Goal: Book appointment/travel/reservation

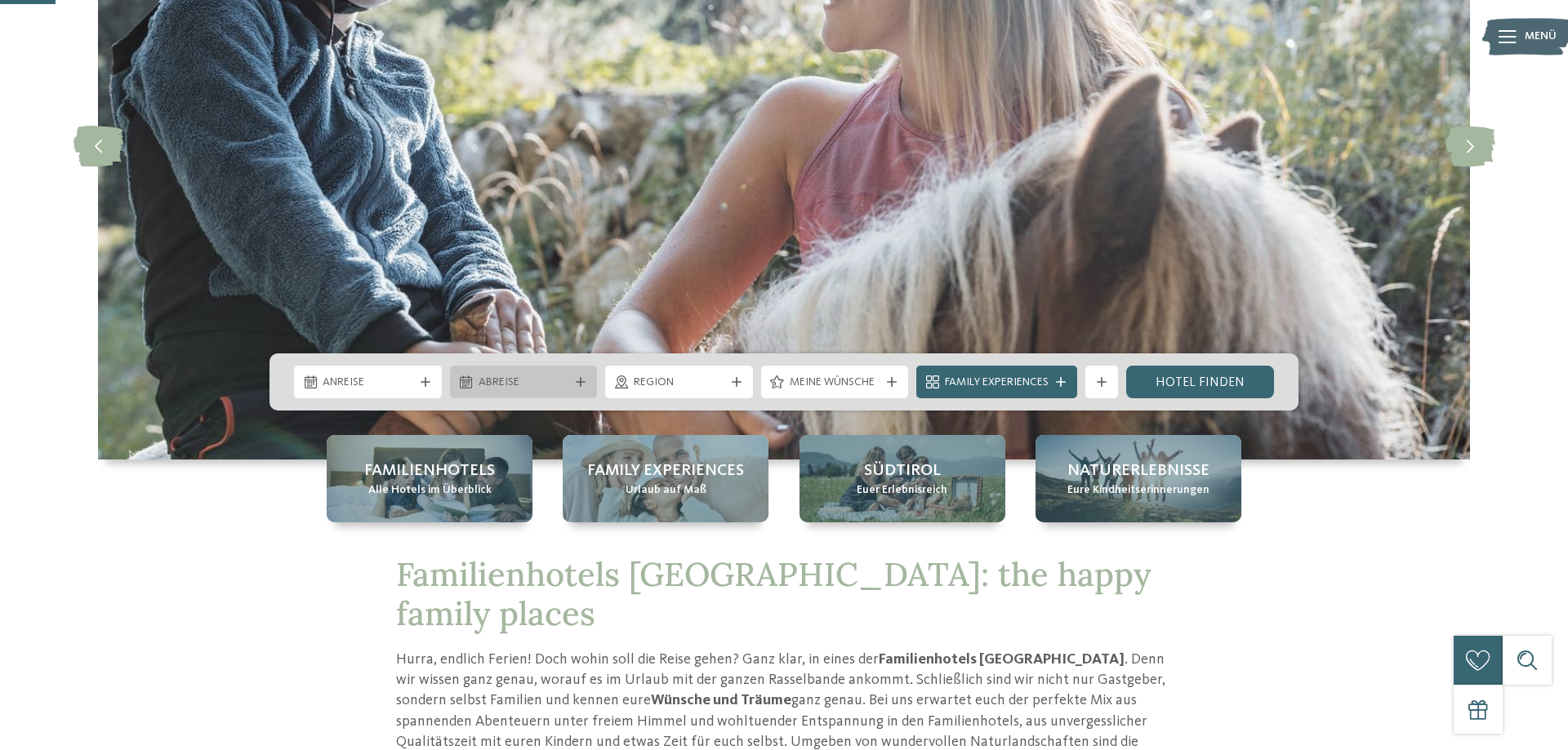
scroll to position [250, 0]
click at [424, 385] on icon at bounding box center [425, 382] width 9 height 9
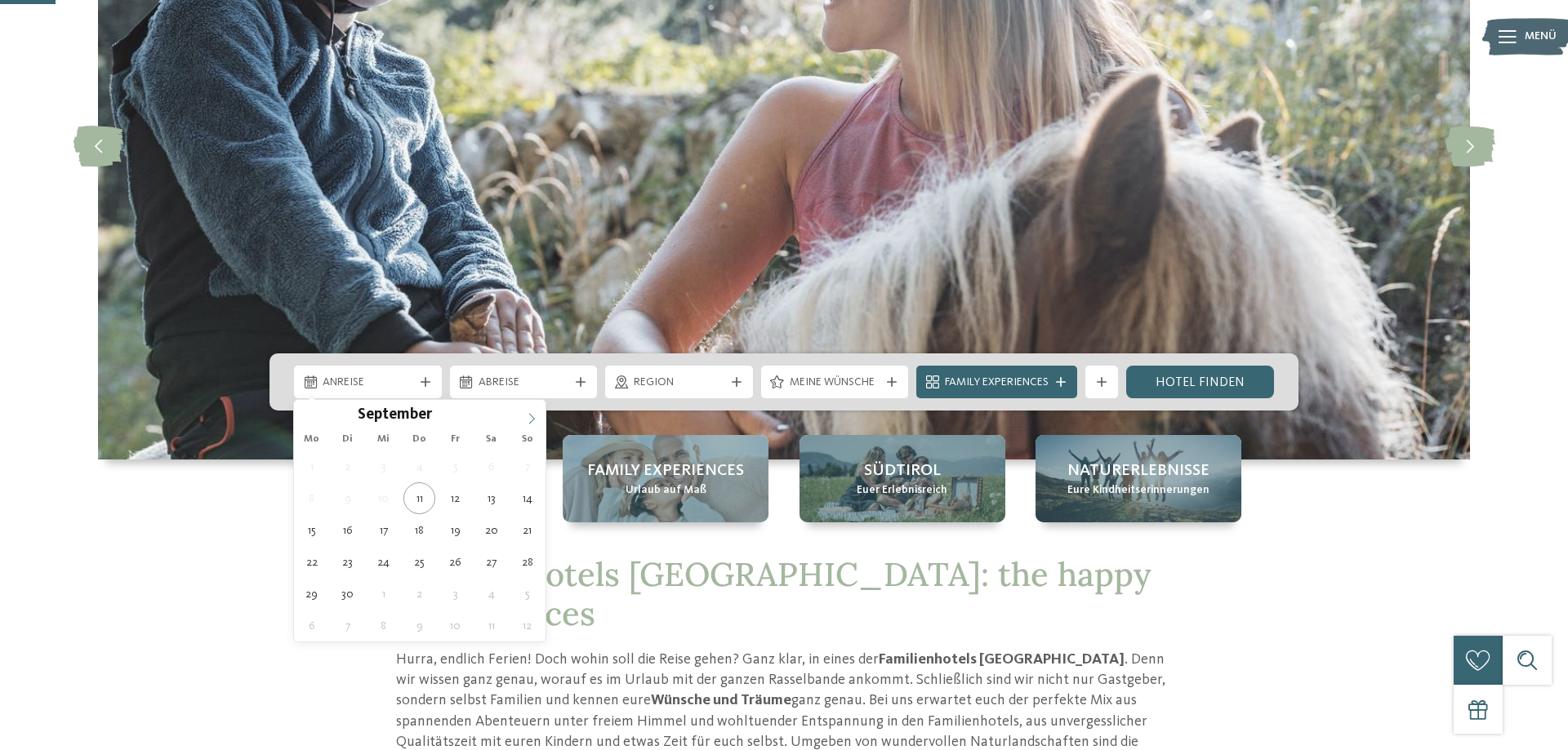
click at [538, 413] on span at bounding box center [531, 413] width 27 height 27
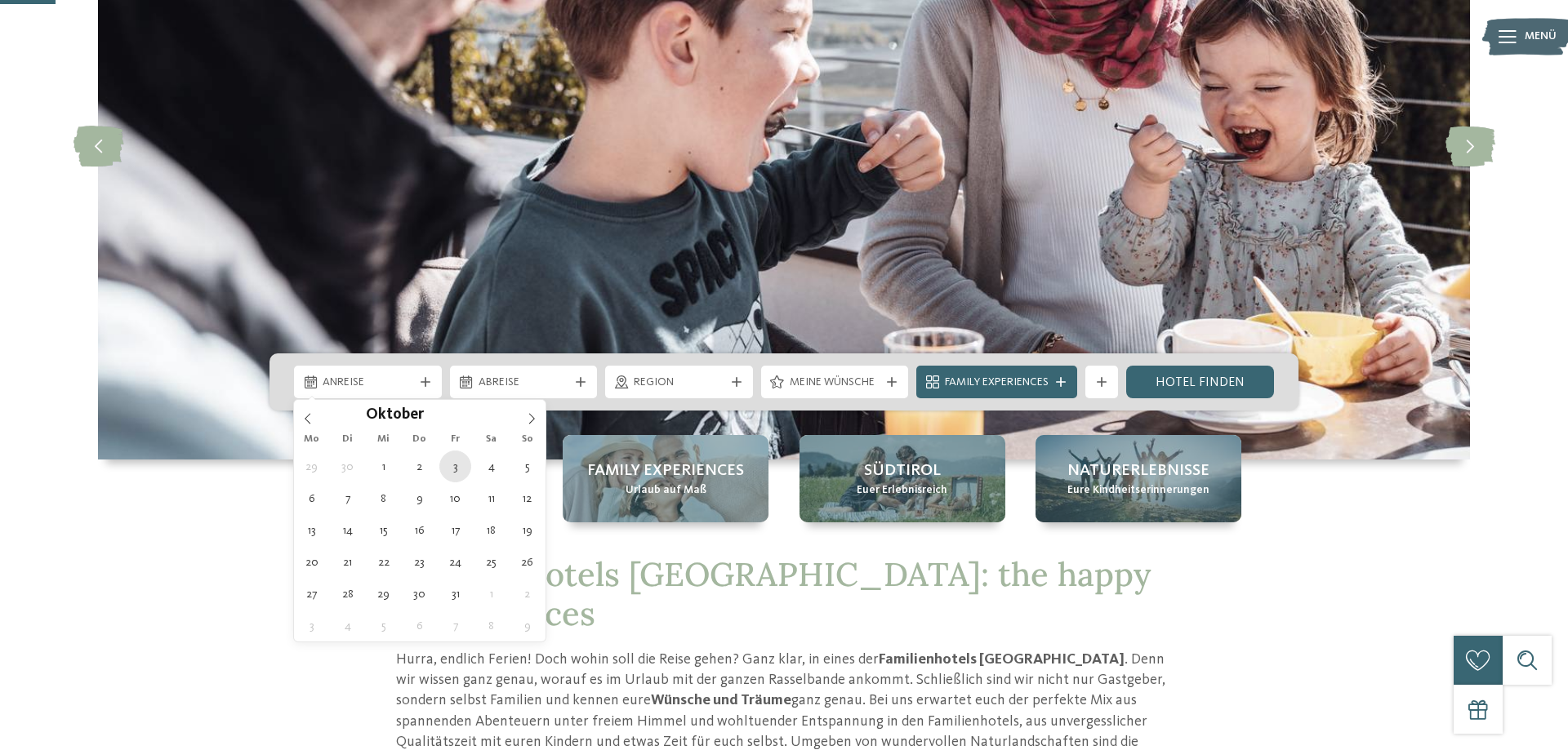
type div "03.10.2025"
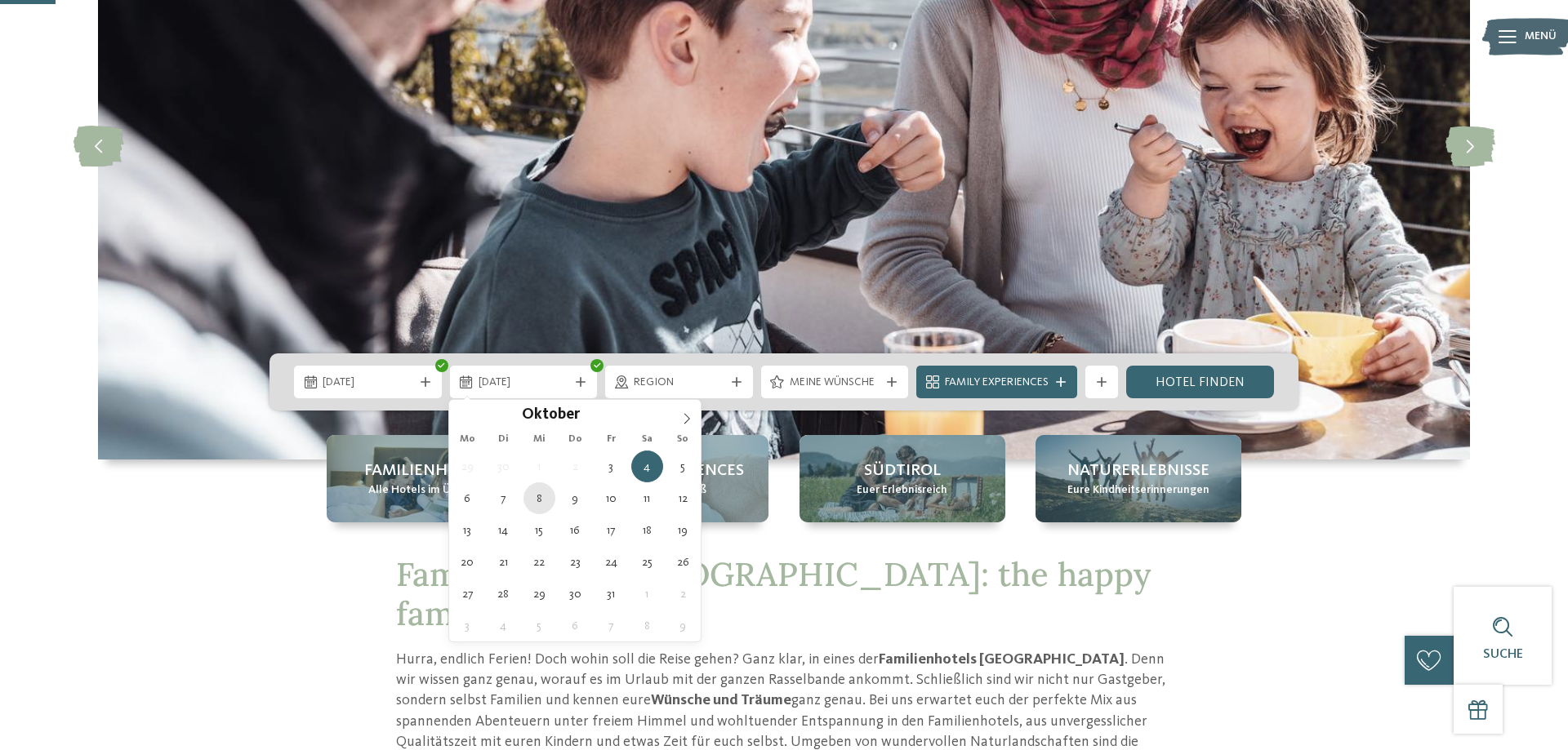
type div "08.10.2025"
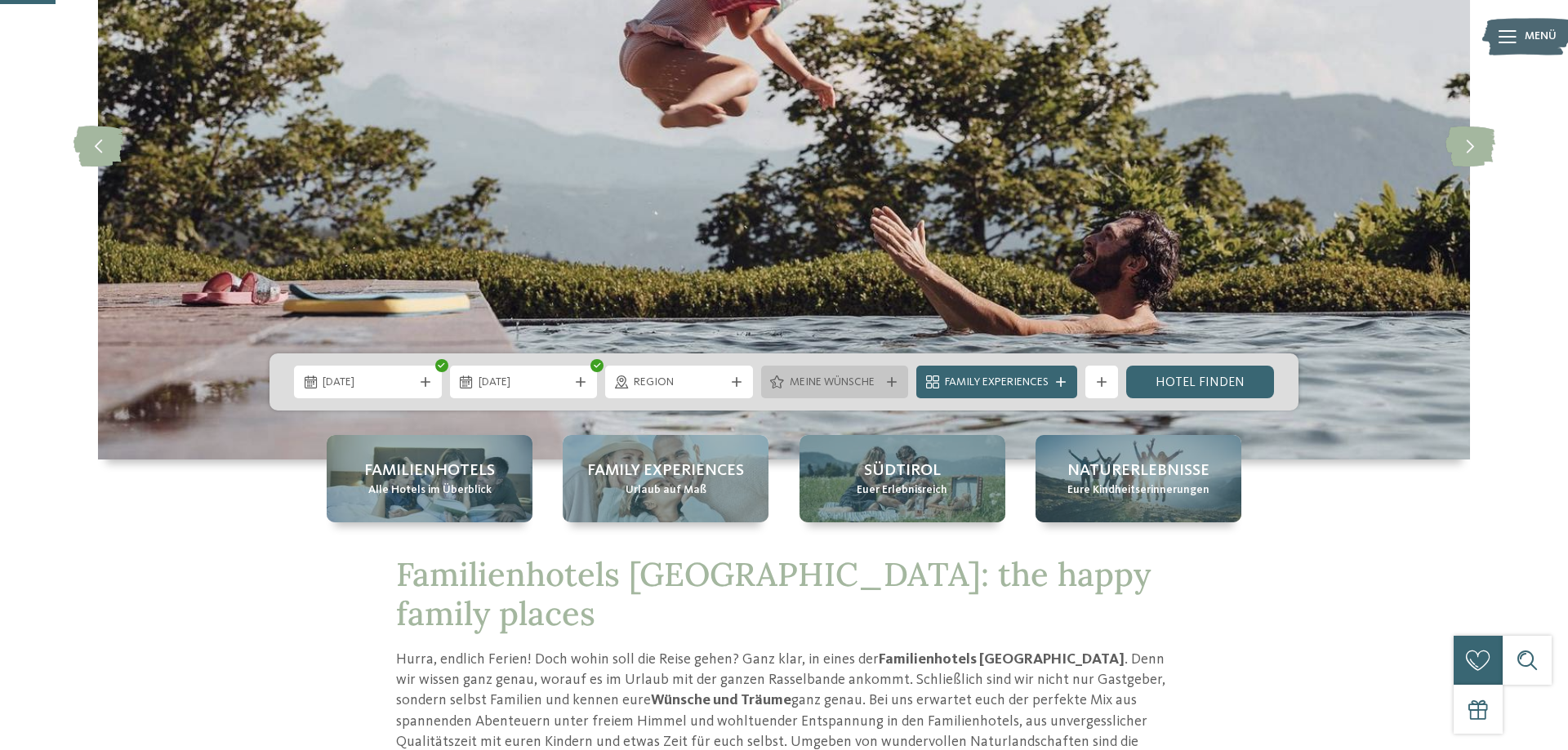
click at [836, 384] on span "Meine Wünsche" at bounding box center [835, 382] width 91 height 16
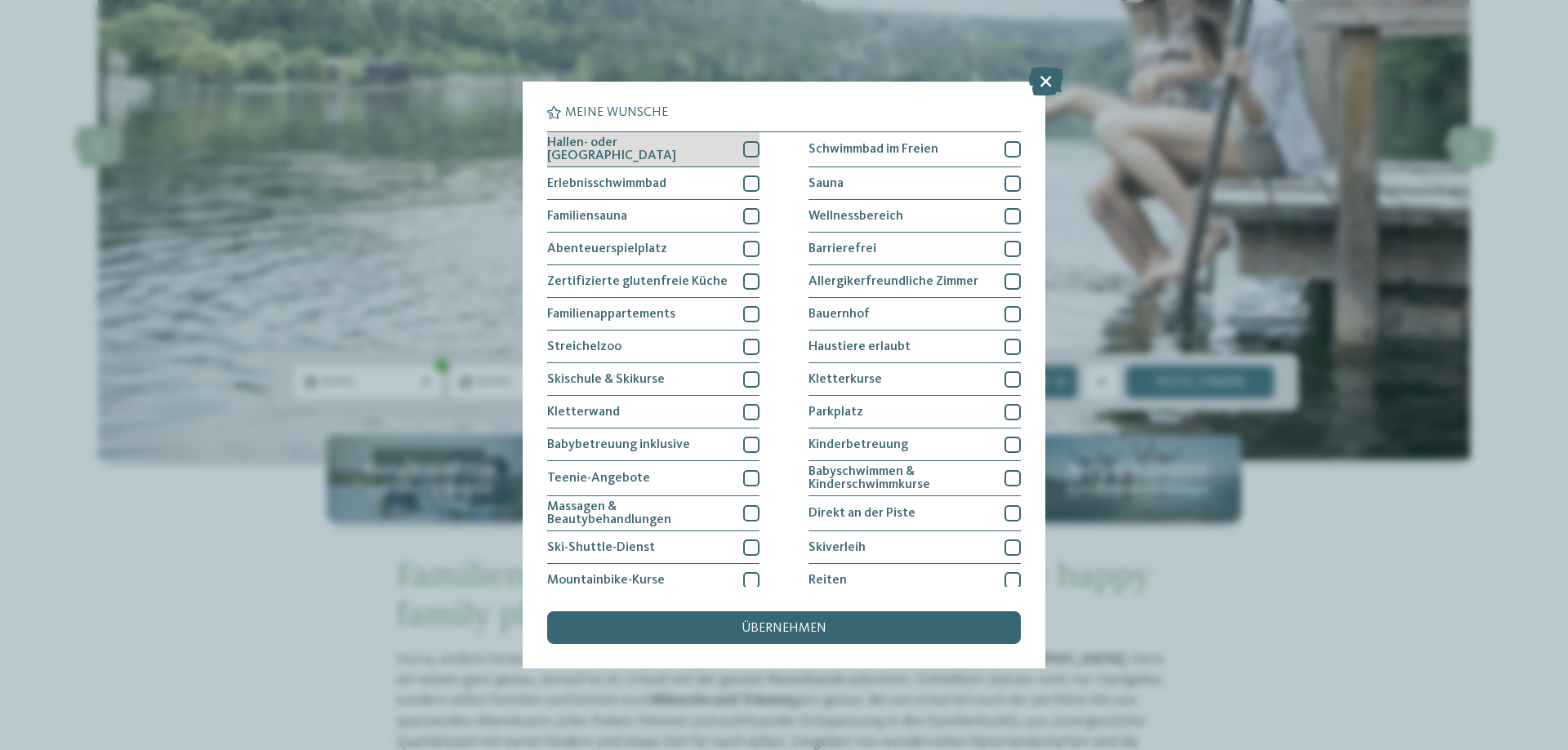
click at [753, 146] on div at bounding box center [750, 148] width 16 height 16
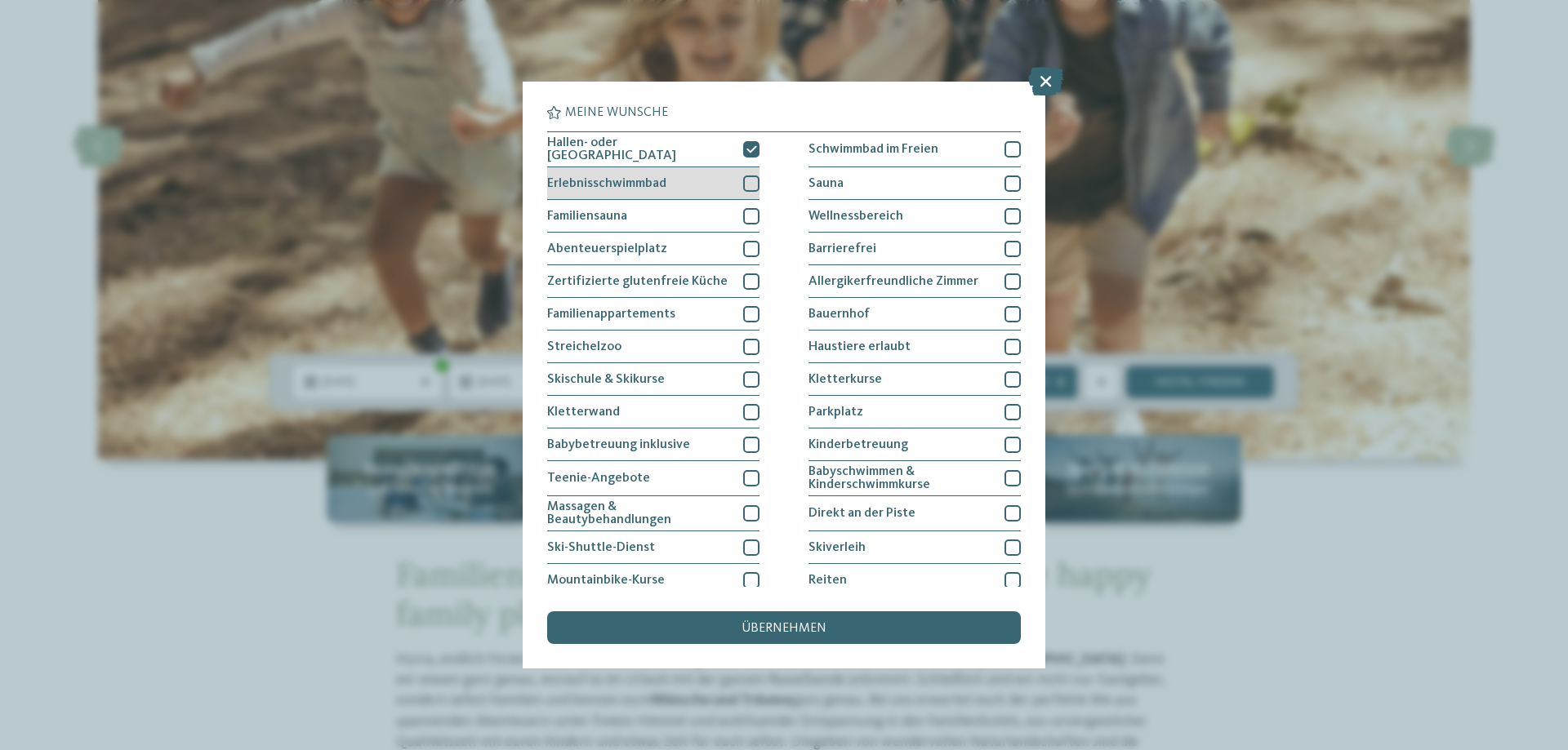
click at [753, 178] on div at bounding box center [750, 183] width 16 height 16
click at [748, 245] on div at bounding box center [750, 249] width 16 height 16
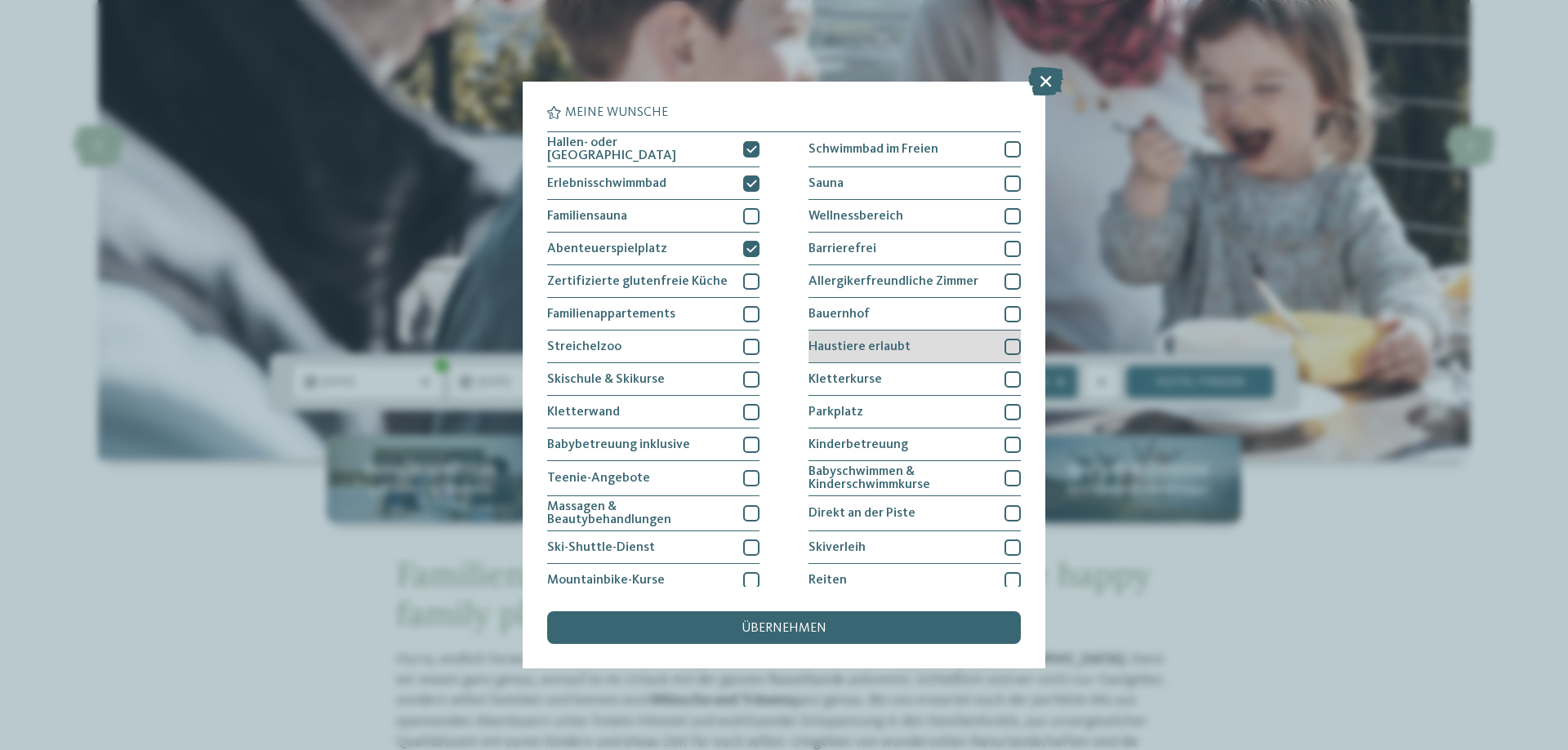
click at [1009, 352] on div at bounding box center [1012, 346] width 16 height 16
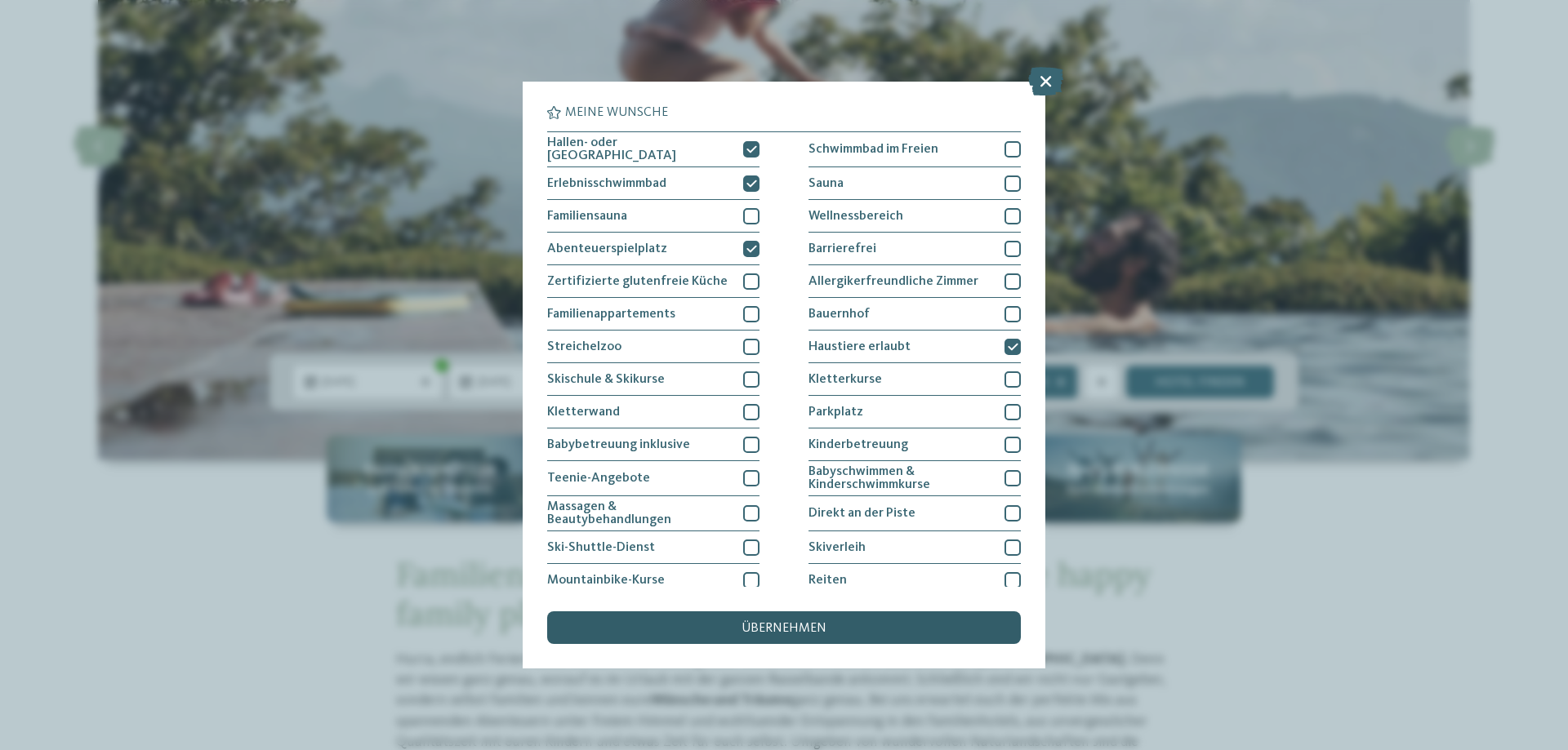
click at [783, 627] on span "übernehmen" at bounding box center [784, 628] width 85 height 13
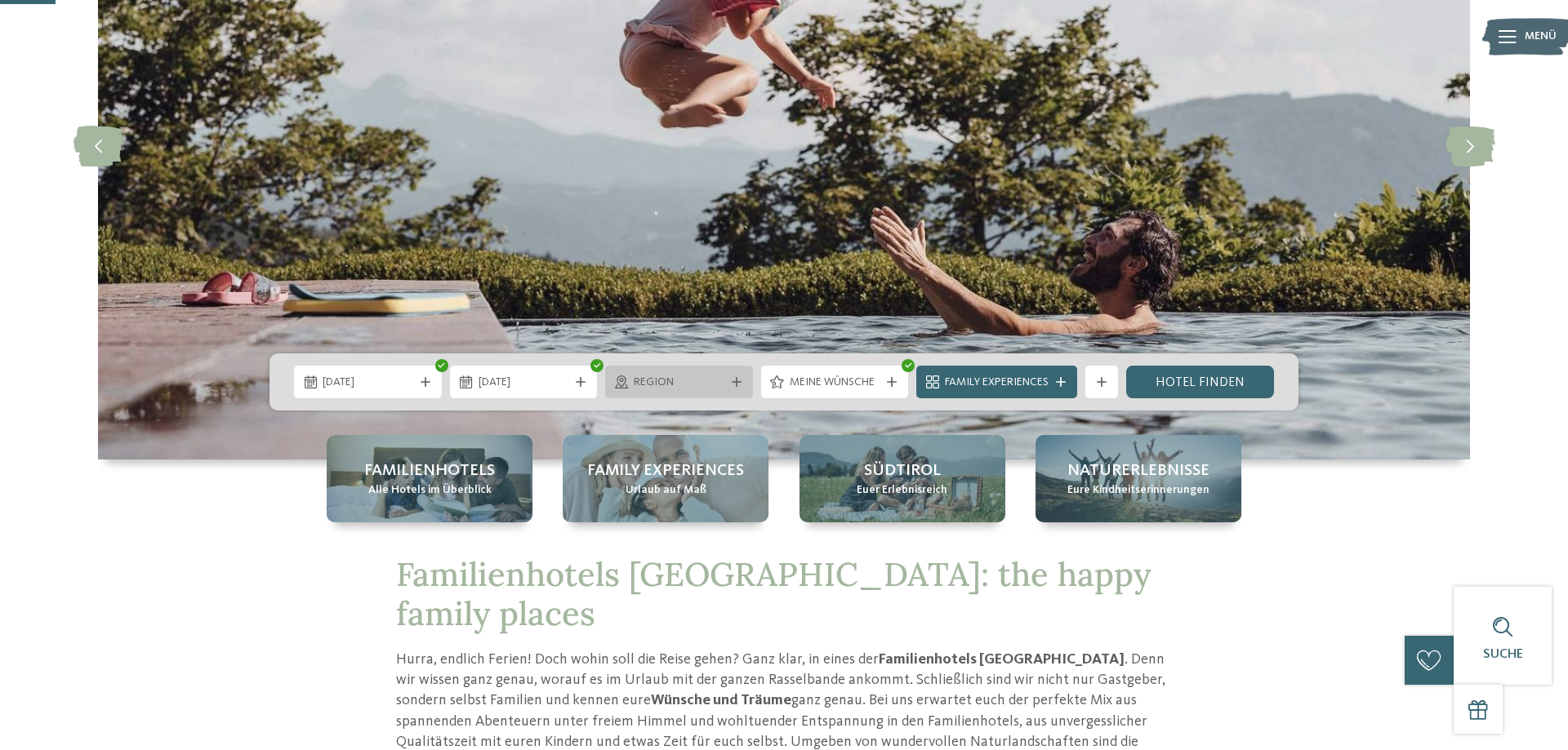
click at [637, 384] on span "Region" at bounding box center [679, 382] width 91 height 16
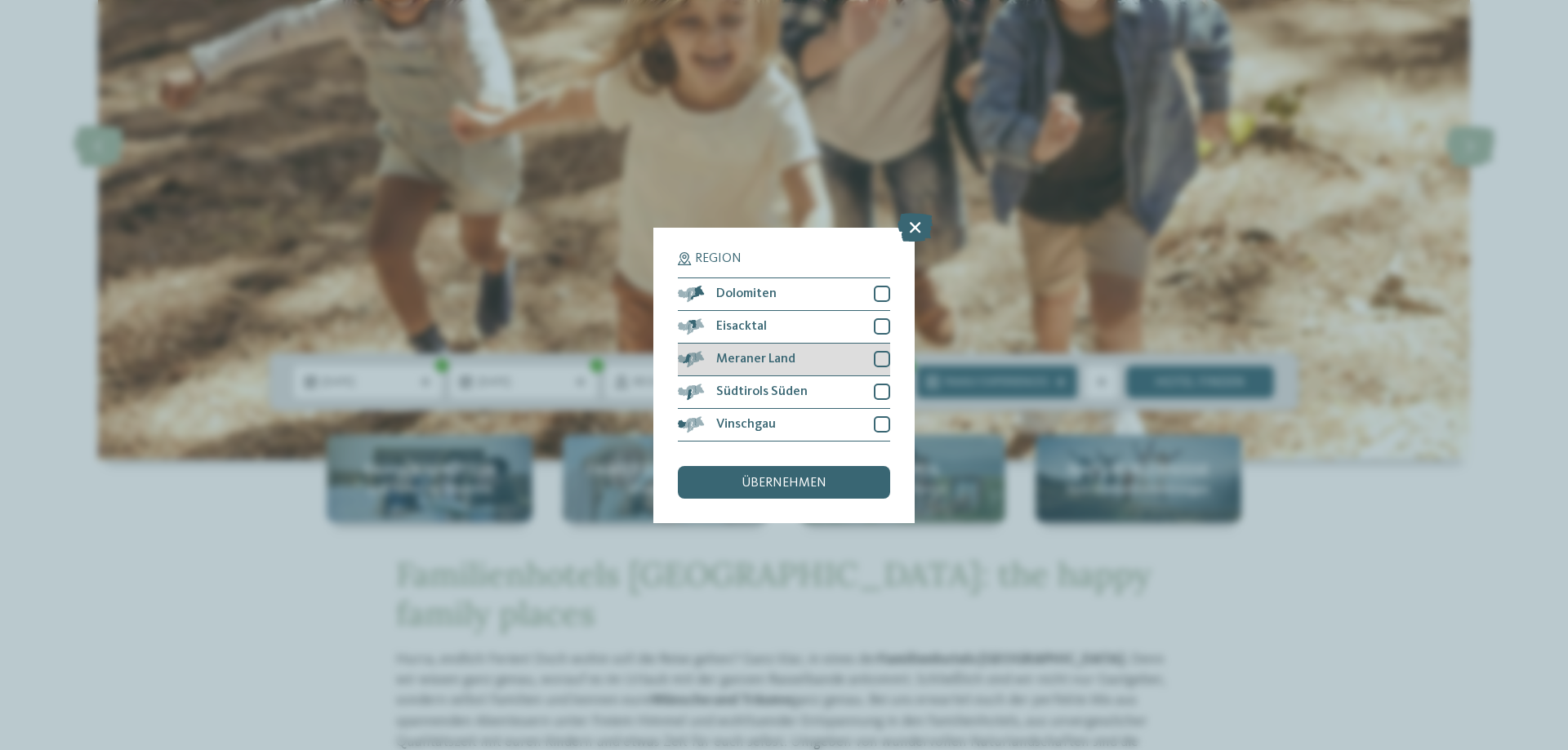
click at [879, 358] on div at bounding box center [881, 358] width 16 height 16
click at [882, 422] on div at bounding box center [881, 424] width 16 height 16
click at [798, 474] on div "übernehmen" at bounding box center [784, 482] width 212 height 33
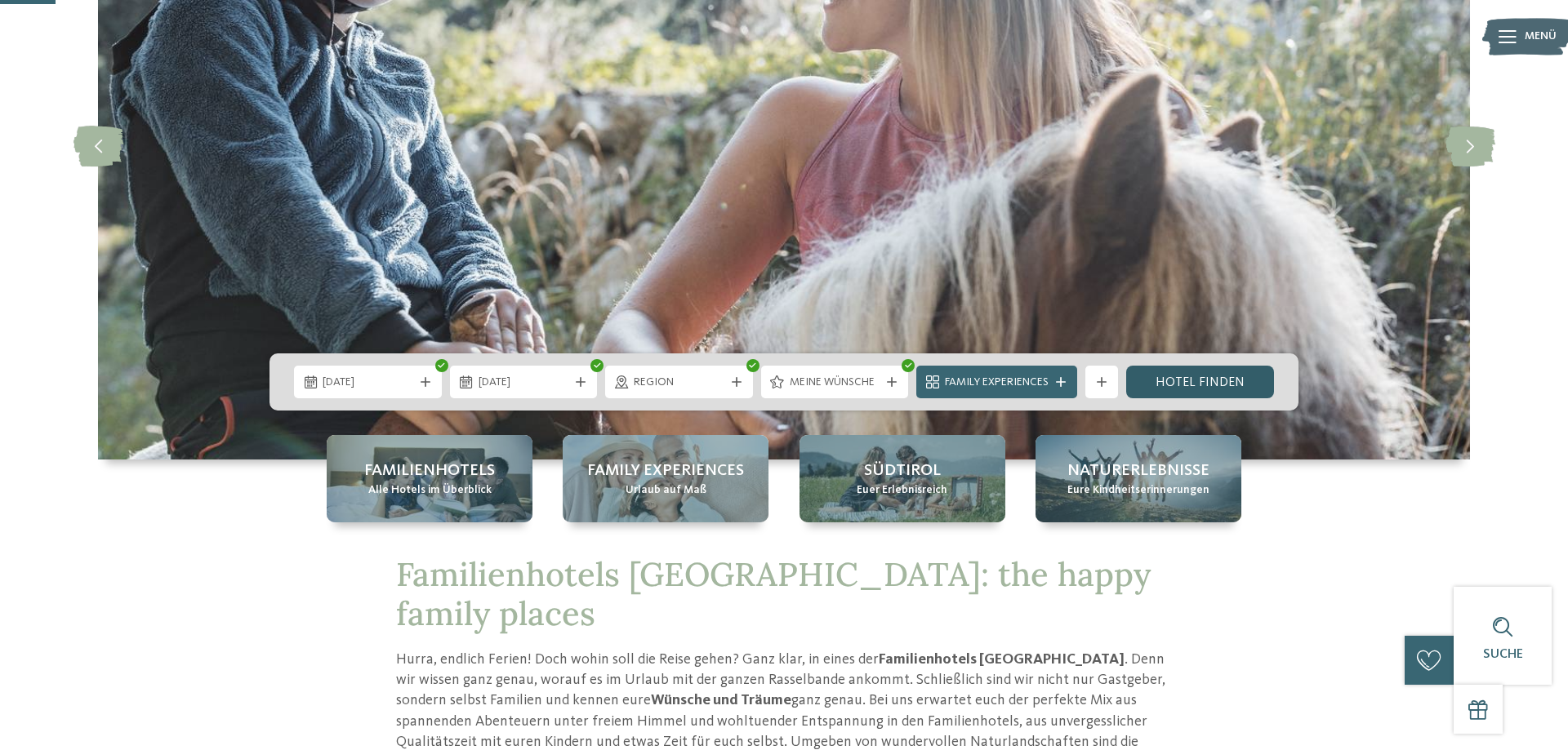
click at [1189, 382] on link "Hotel finden" at bounding box center [1200, 382] width 148 height 33
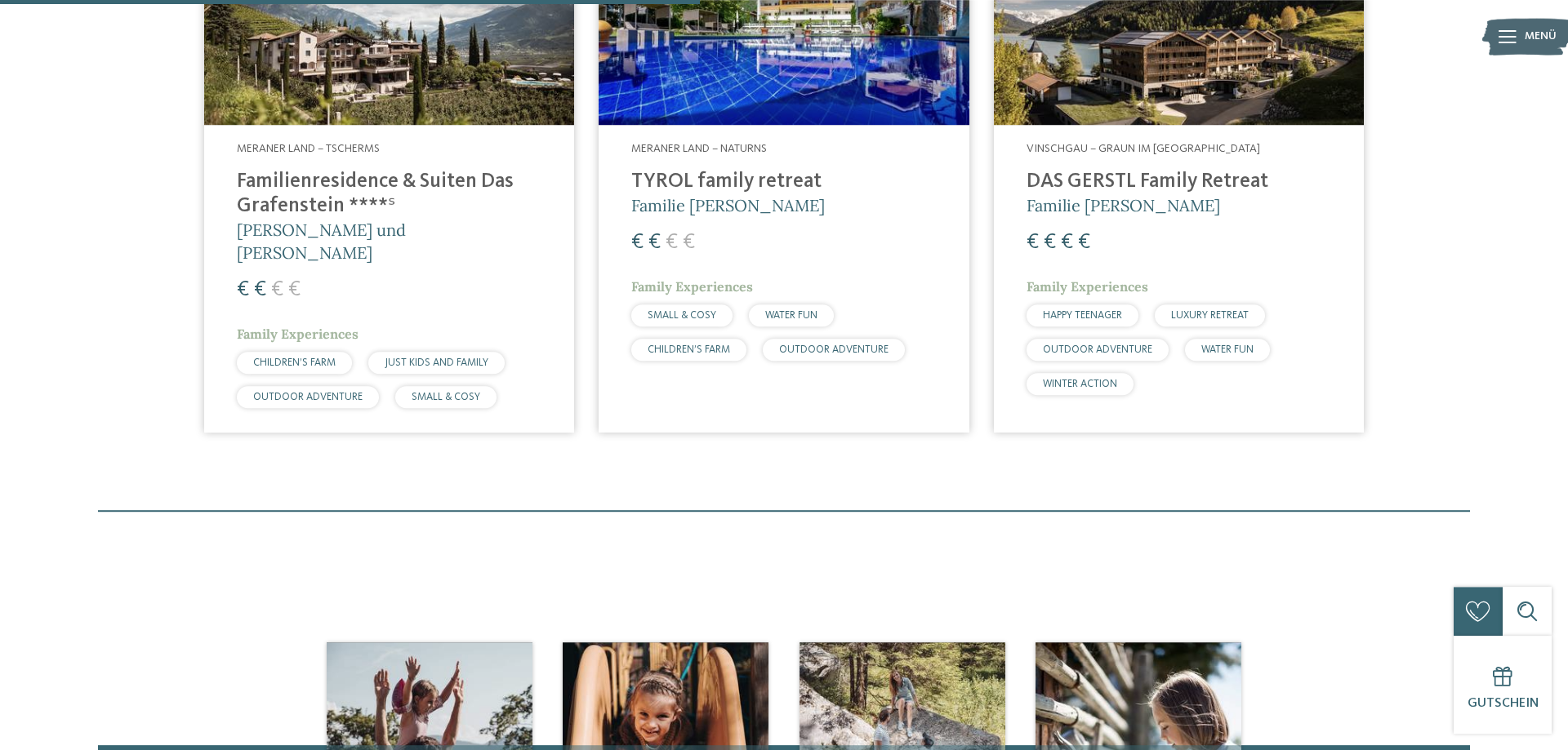
scroll to position [936, 0]
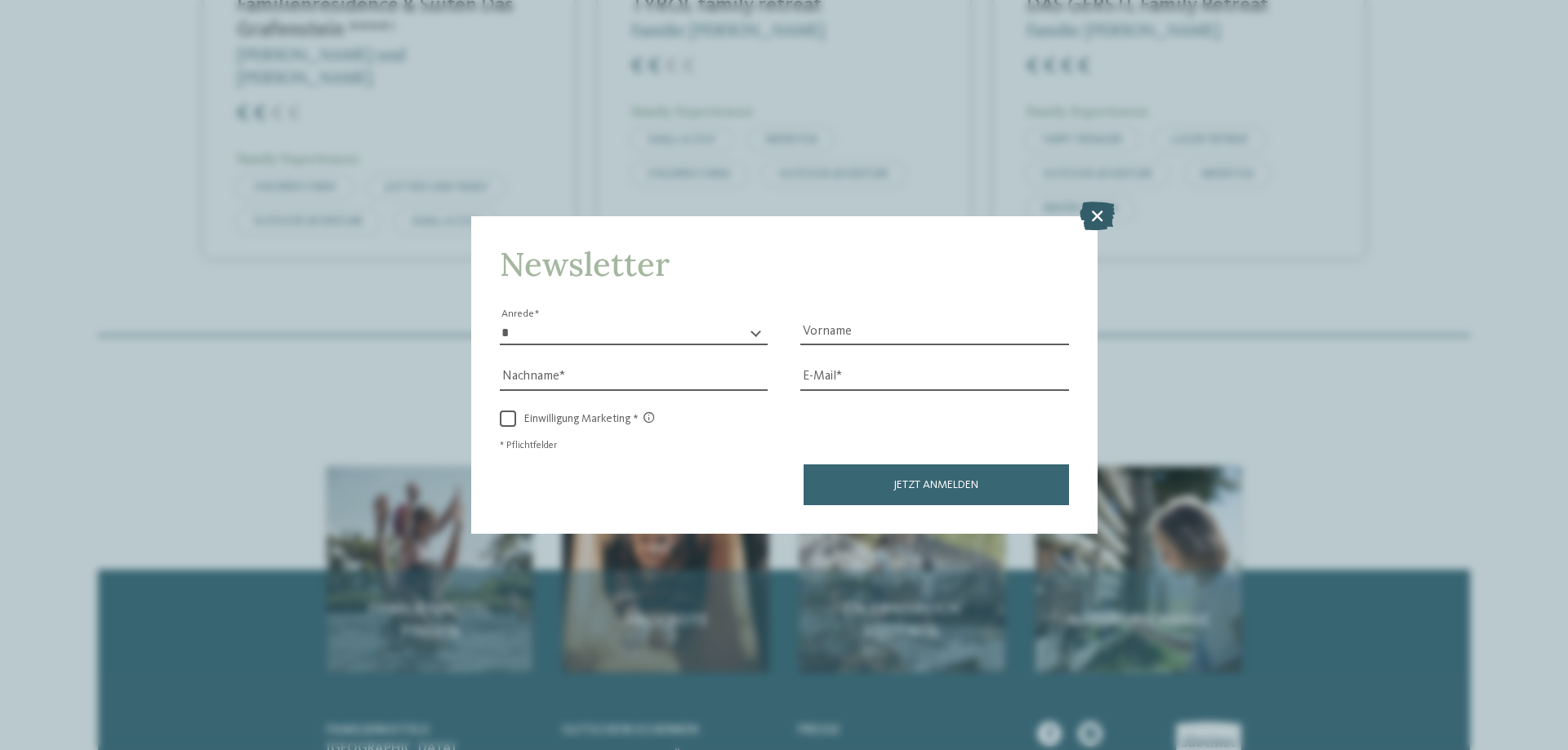
click at [1099, 210] on icon at bounding box center [1097, 216] width 35 height 28
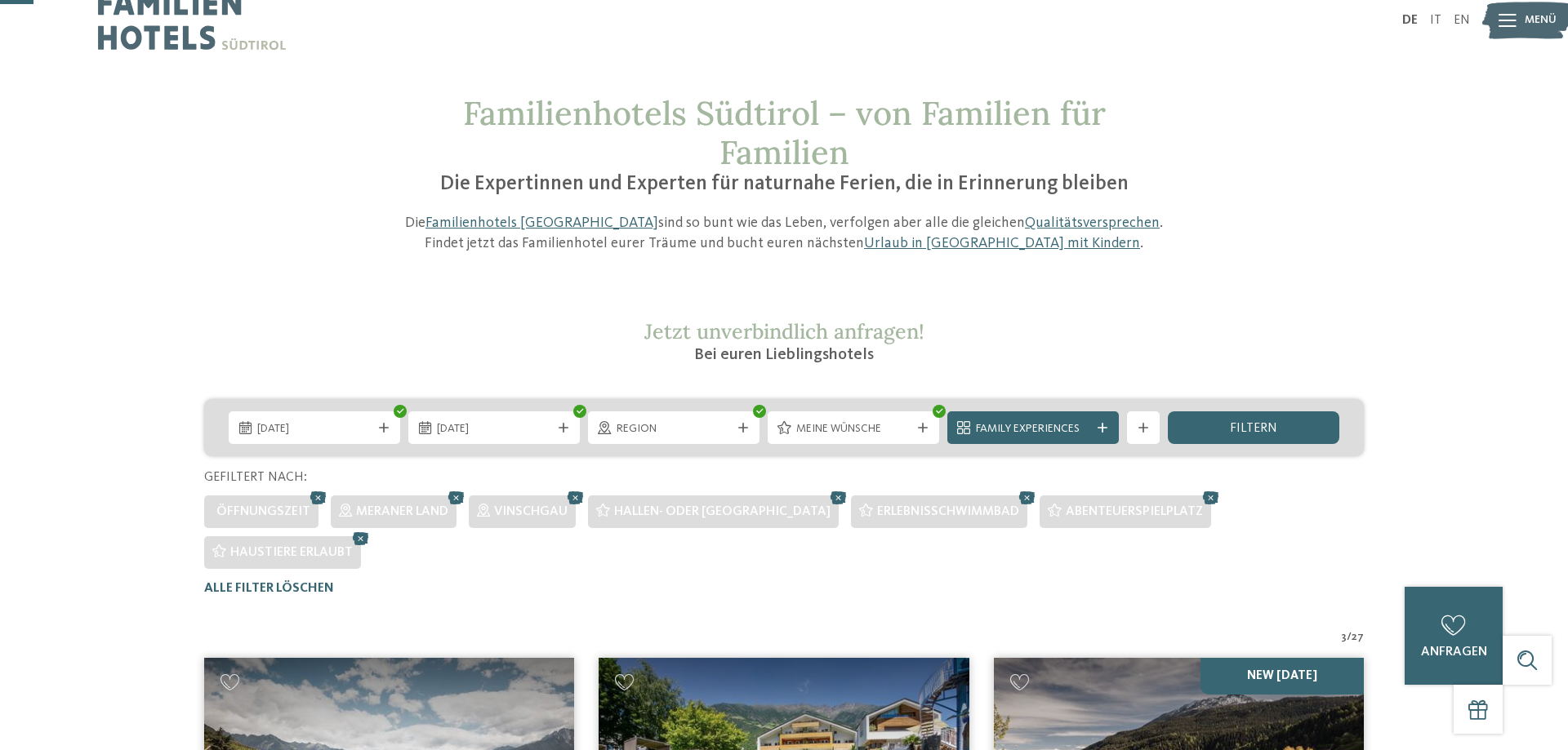
scroll to position [0, 0]
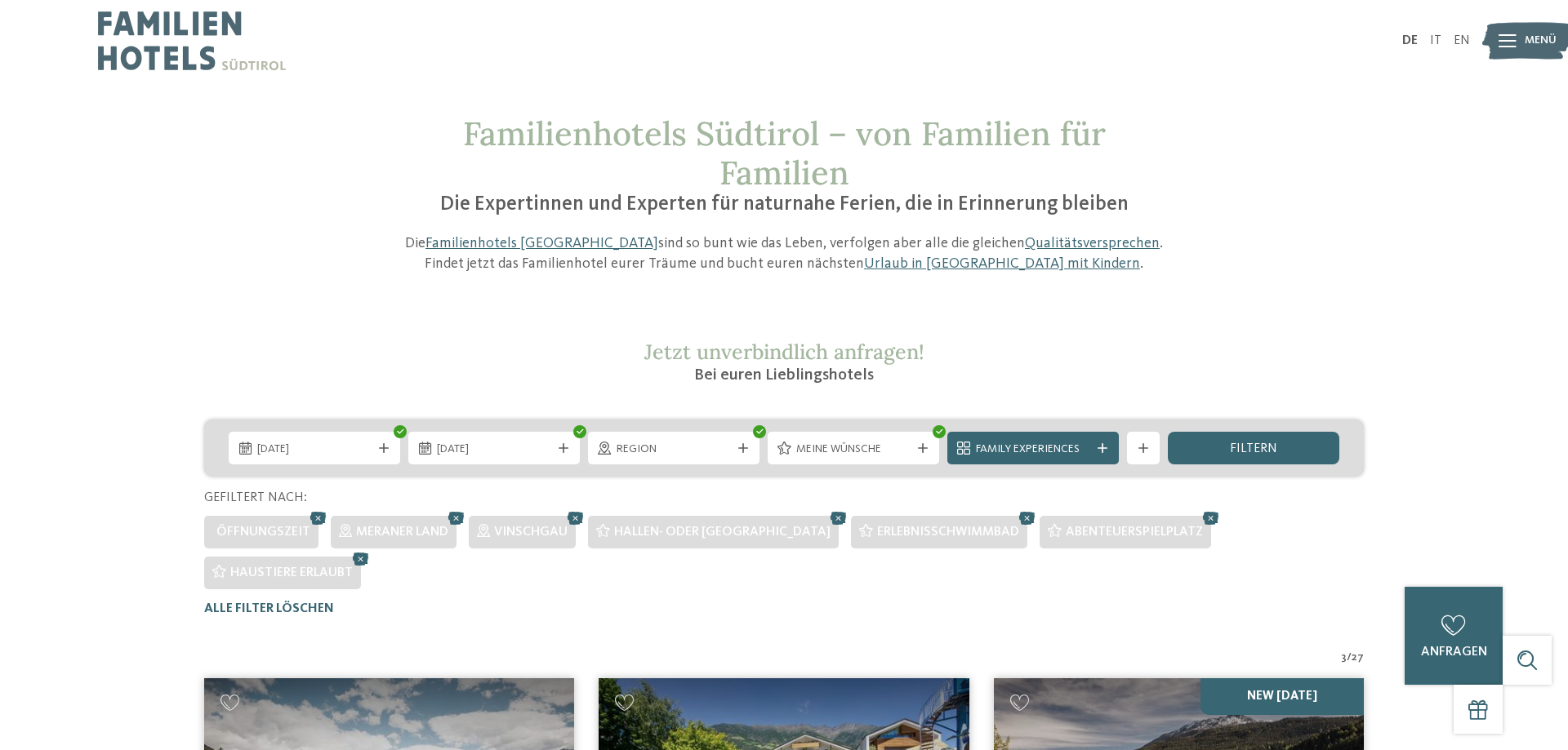
click at [1348, 650] on span "/" at bounding box center [1348, 657] width 5 height 16
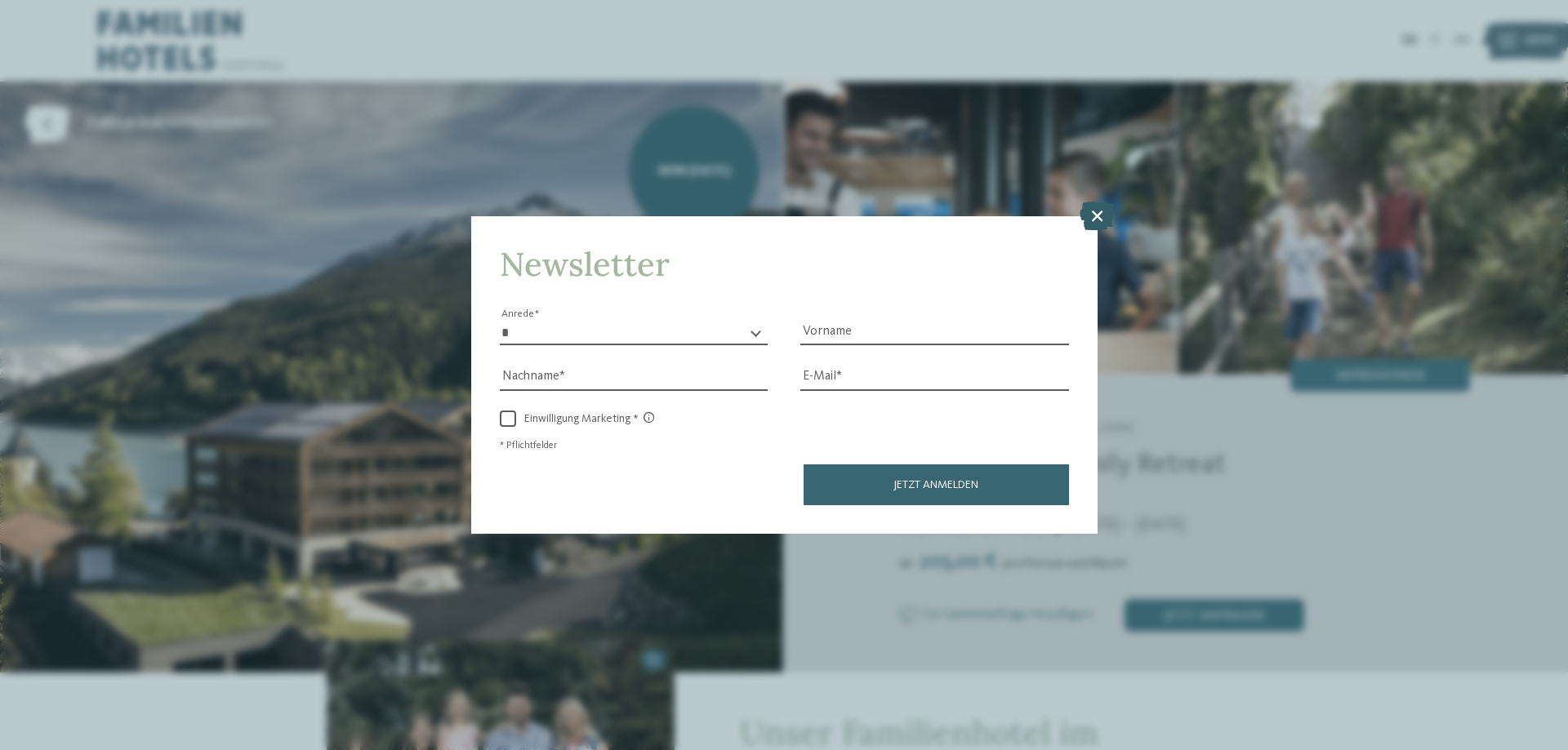
click at [1095, 218] on icon at bounding box center [1097, 216] width 35 height 28
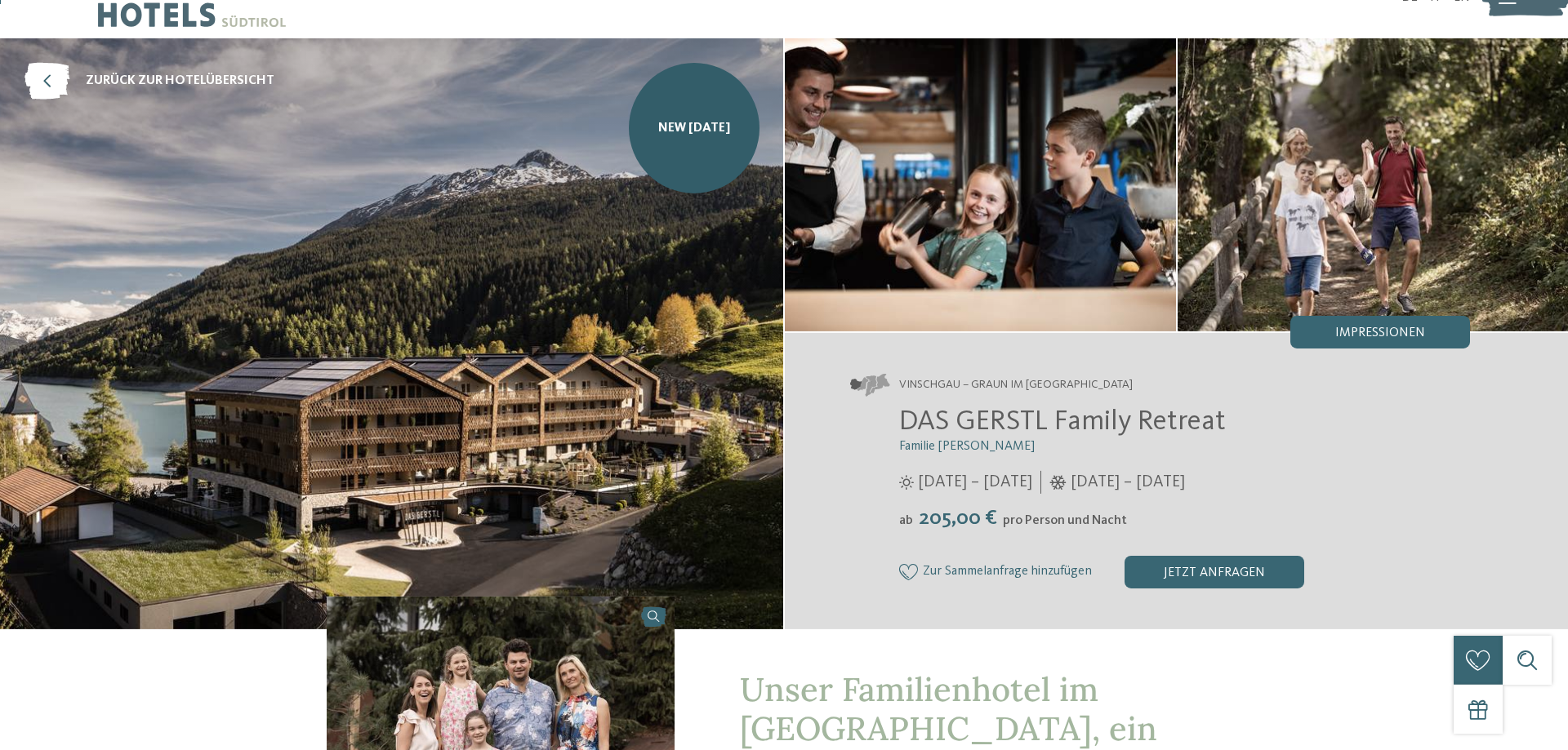
scroll to position [83, 0]
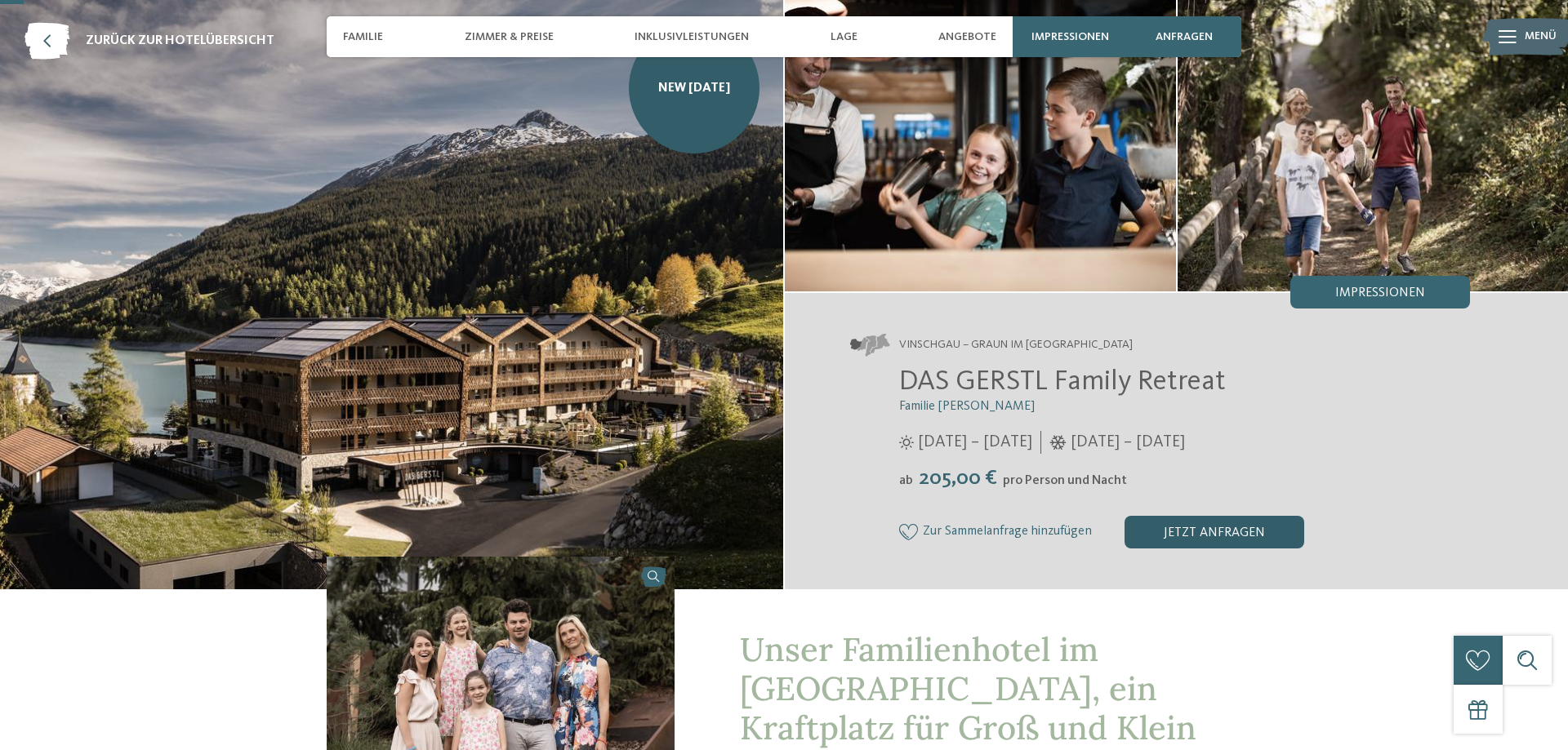
click at [1199, 527] on div "jetzt anfragen" at bounding box center [1214, 532] width 180 height 33
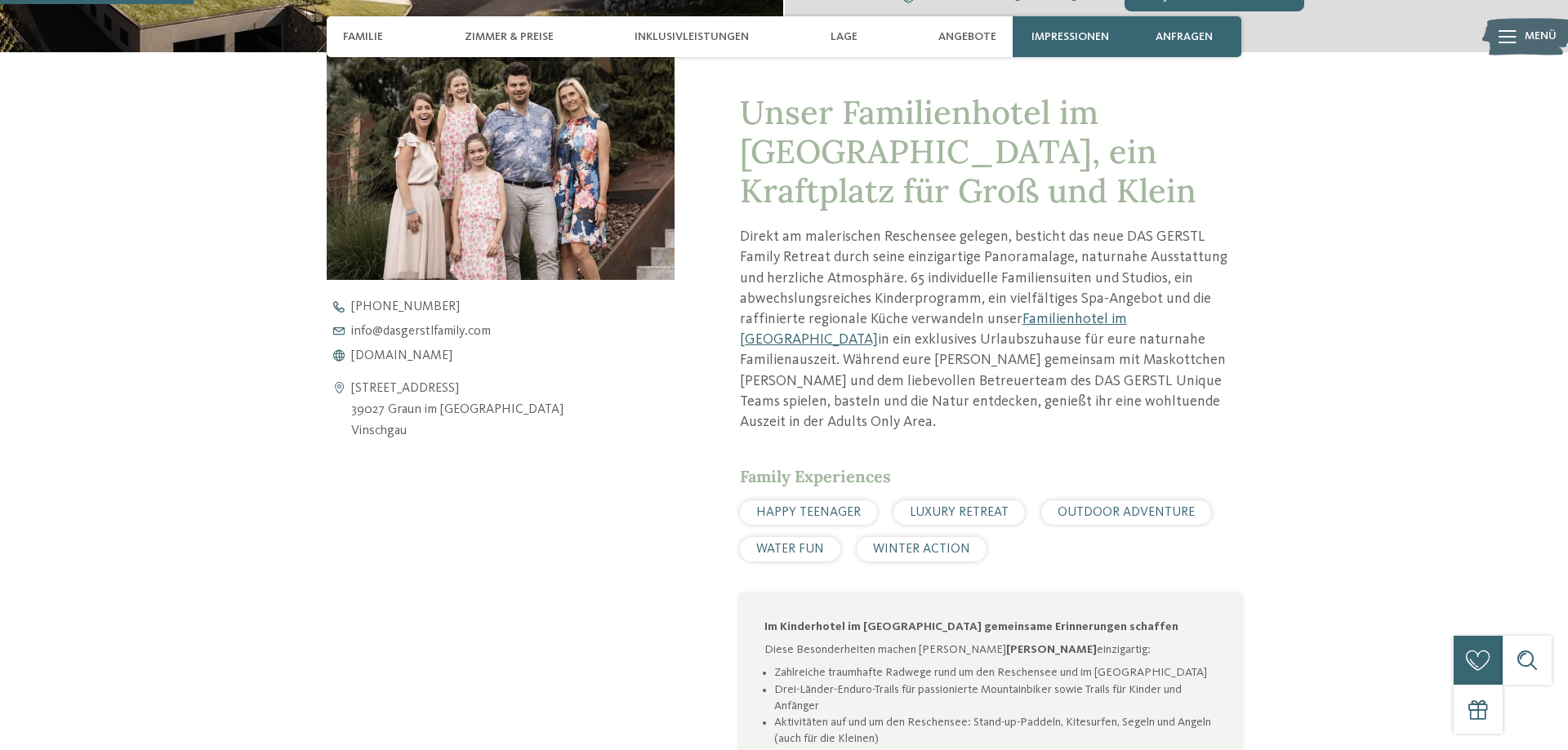
scroll to position [832, 0]
